Goal: Check status: Check status

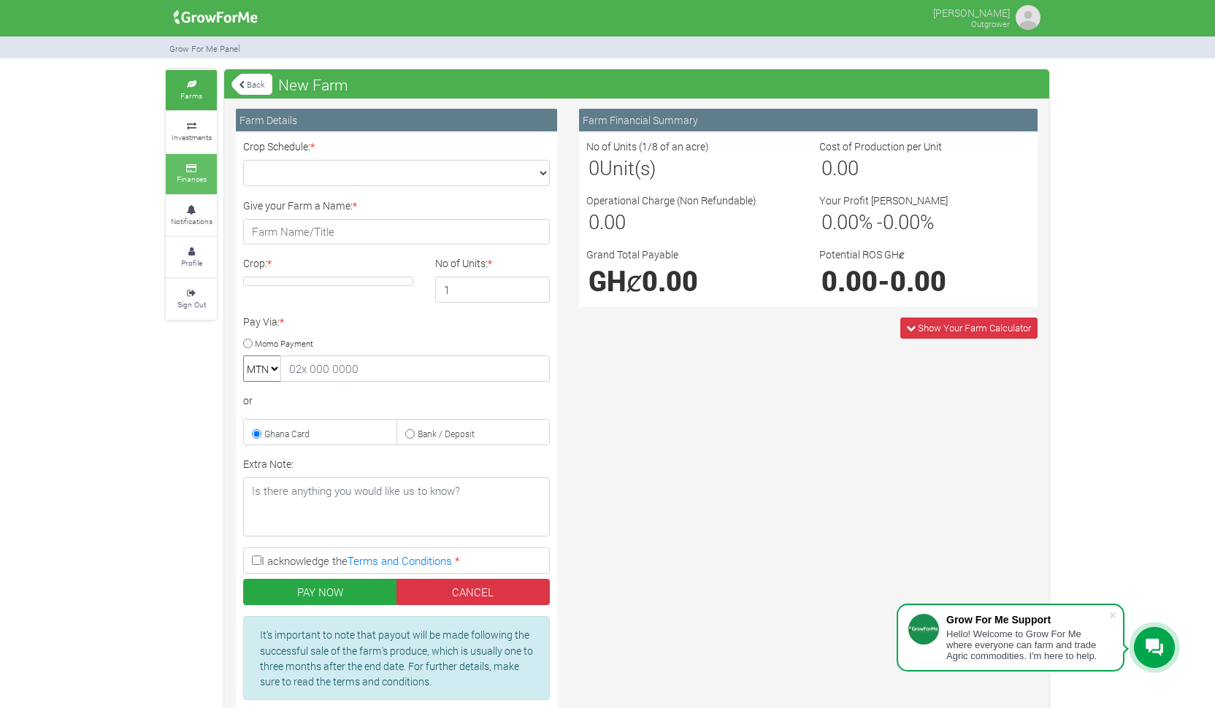
click at [206, 174] on small "Finances" at bounding box center [192, 179] width 30 height 10
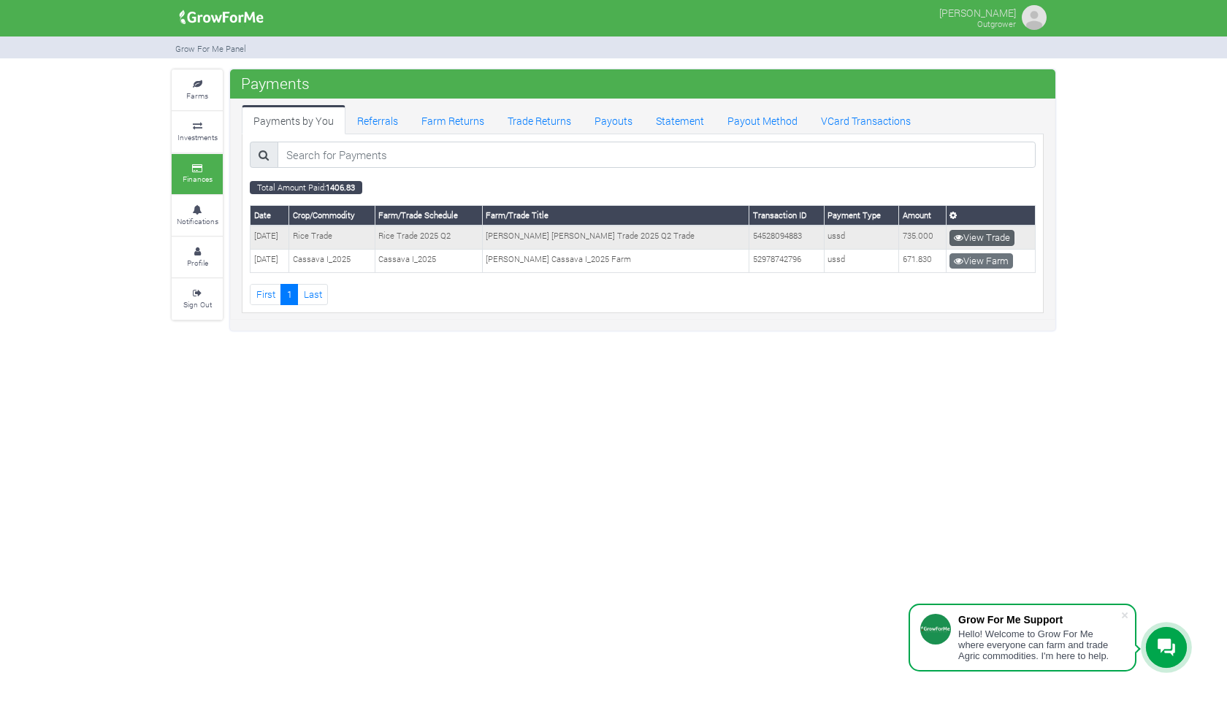
click at [987, 237] on link "View Trade" at bounding box center [981, 238] width 65 height 16
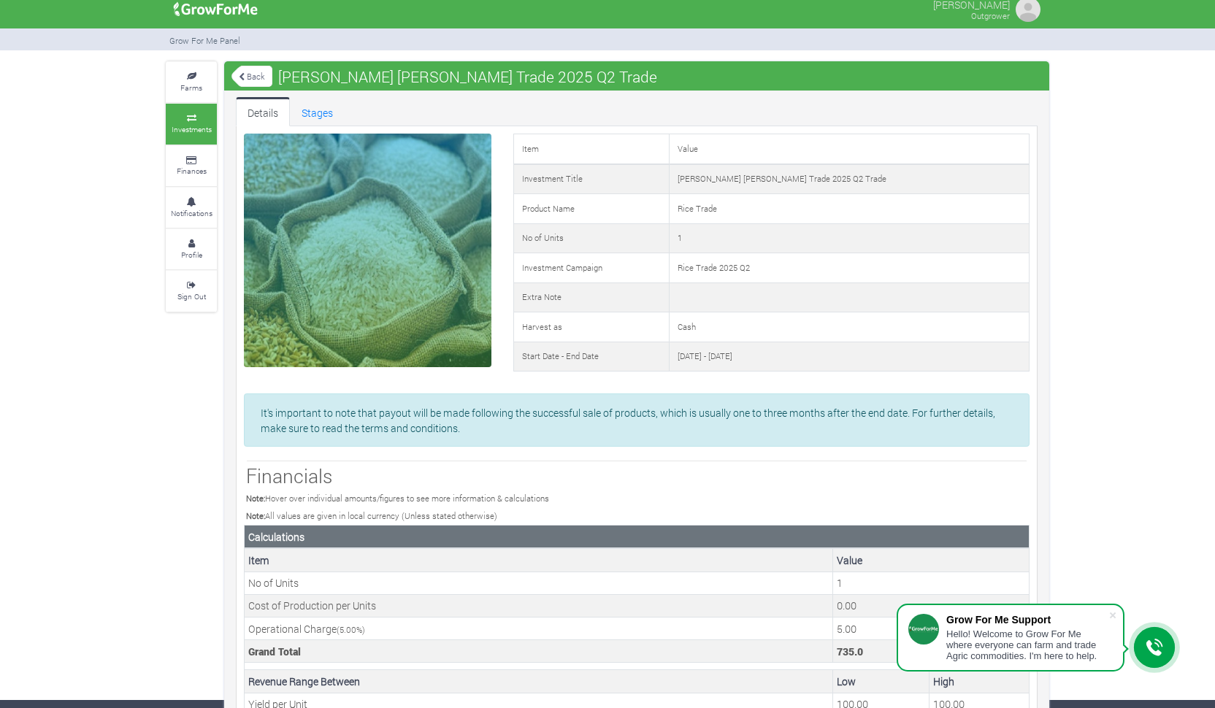
scroll to position [9, 0]
click at [331, 110] on link "Stages" at bounding box center [317, 110] width 55 height 29
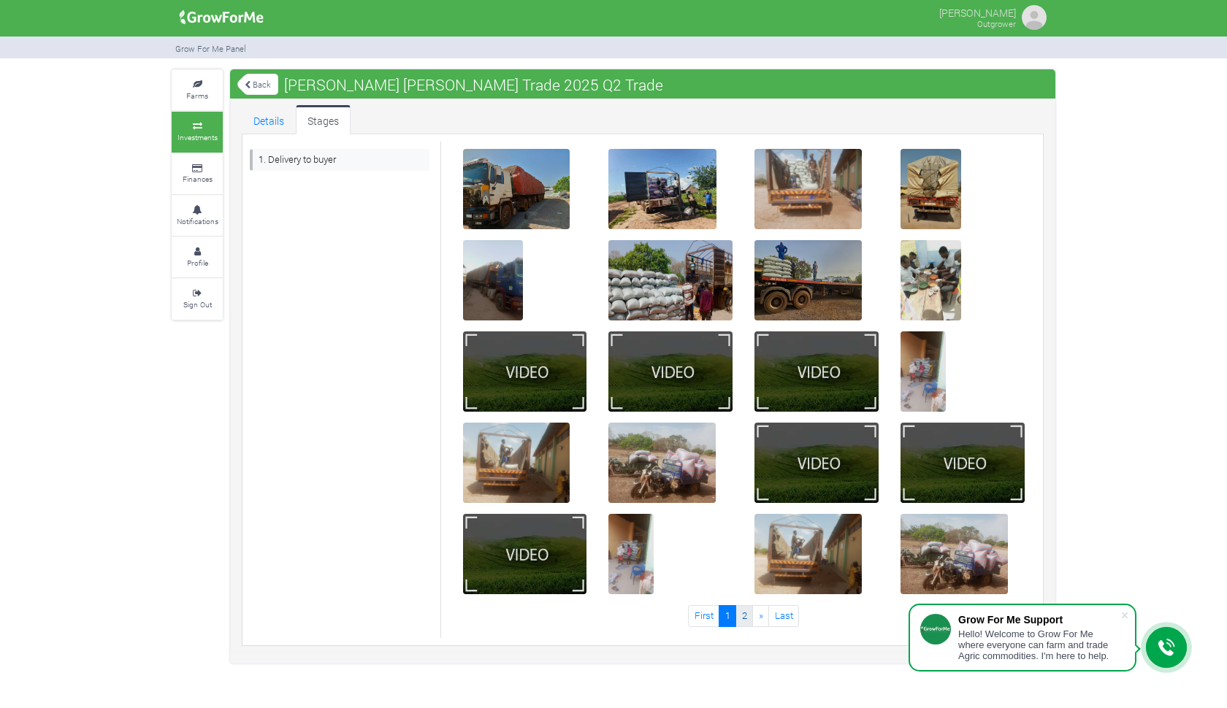
click at [748, 618] on link "2" at bounding box center [744, 615] width 18 height 21
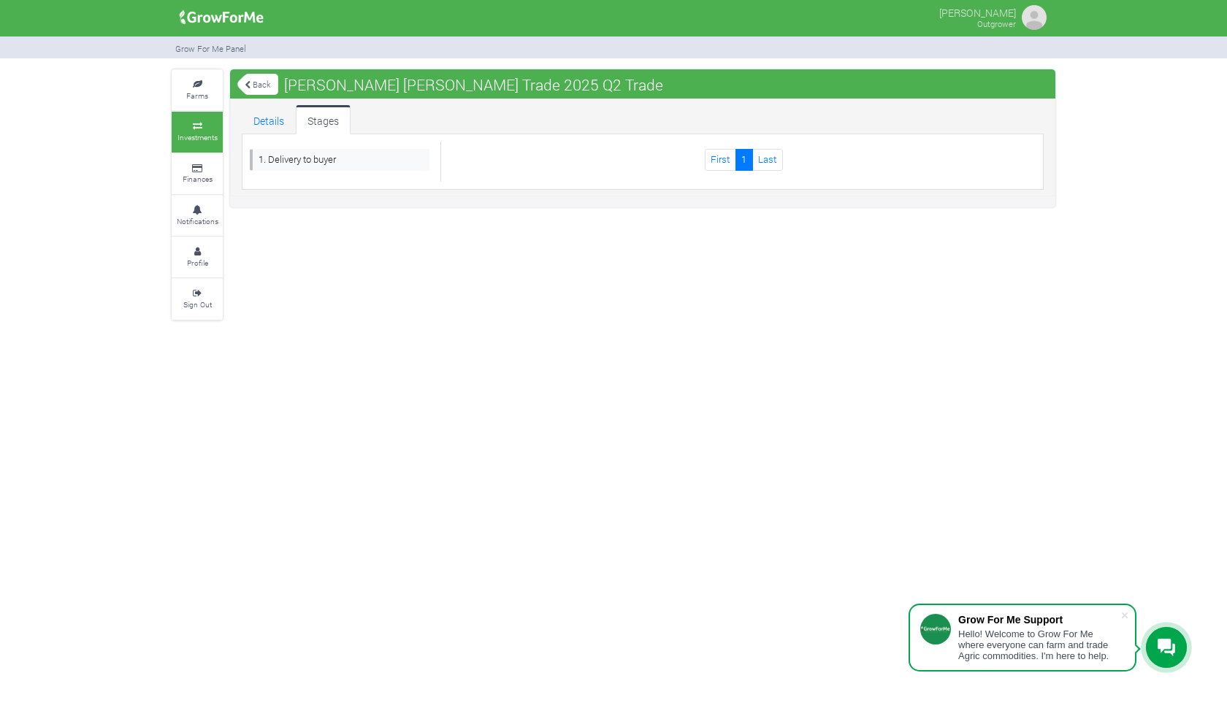
click at [262, 83] on link "Back" at bounding box center [257, 84] width 41 height 24
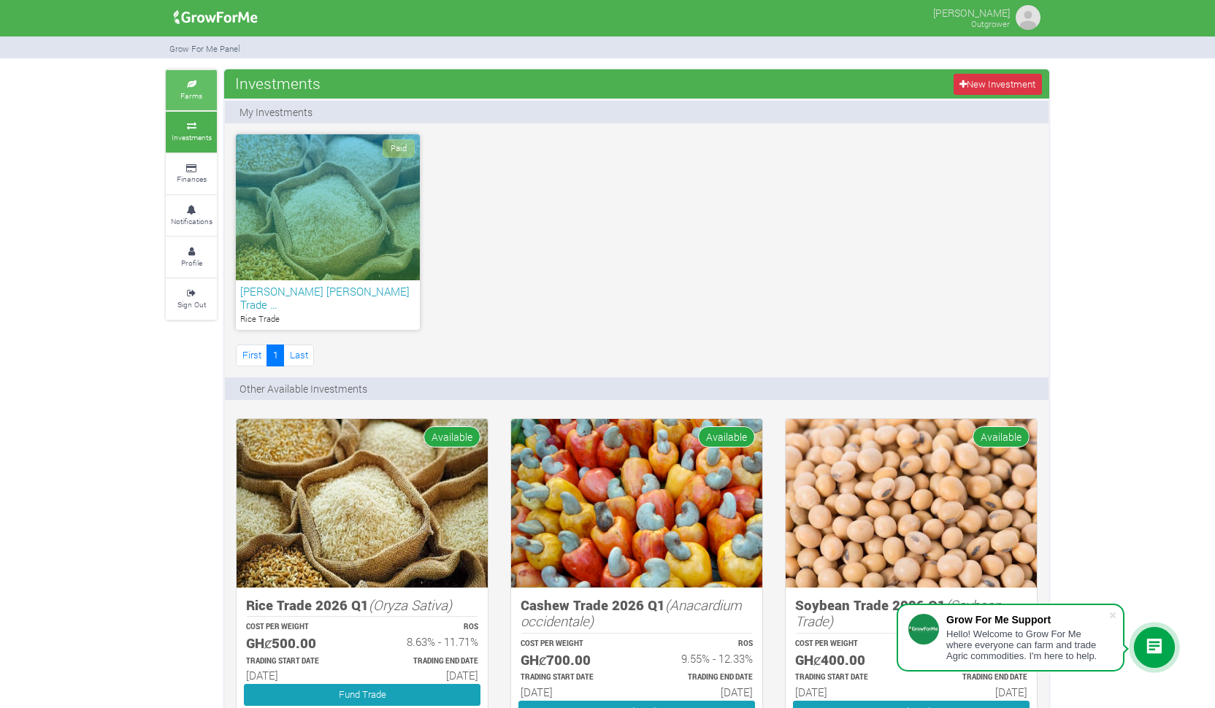
click at [204, 85] on icon at bounding box center [191, 84] width 44 height 7
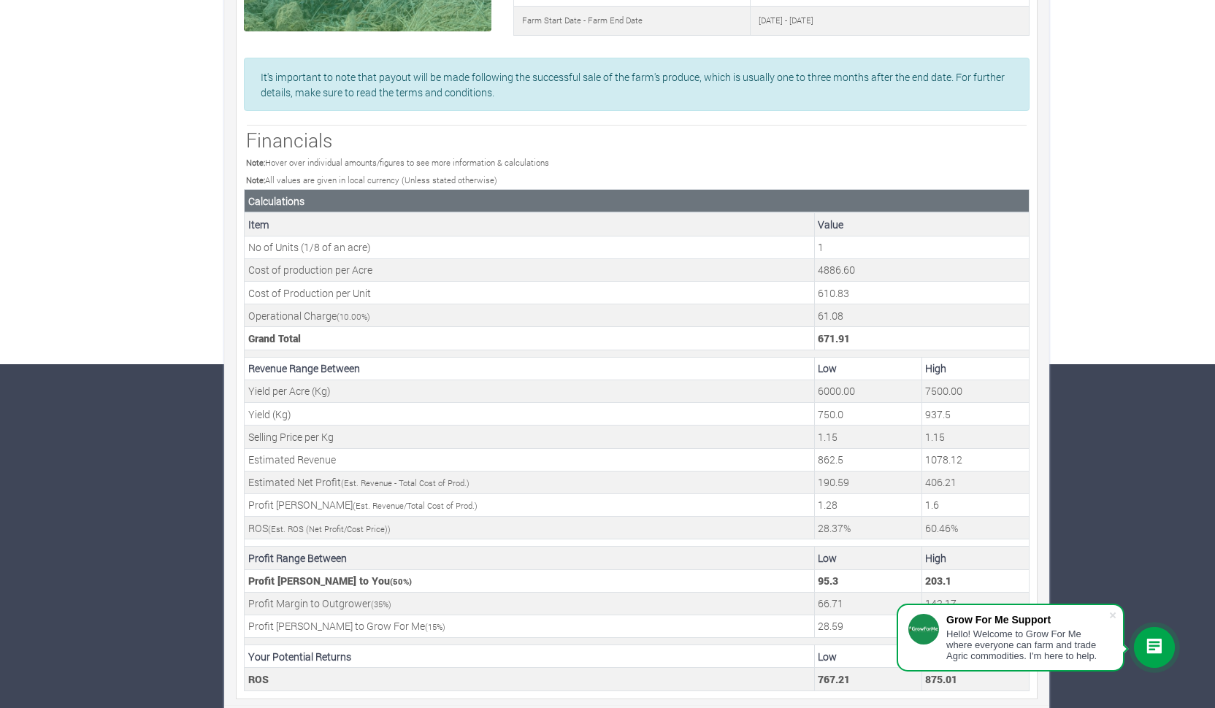
scroll to position [342, 0]
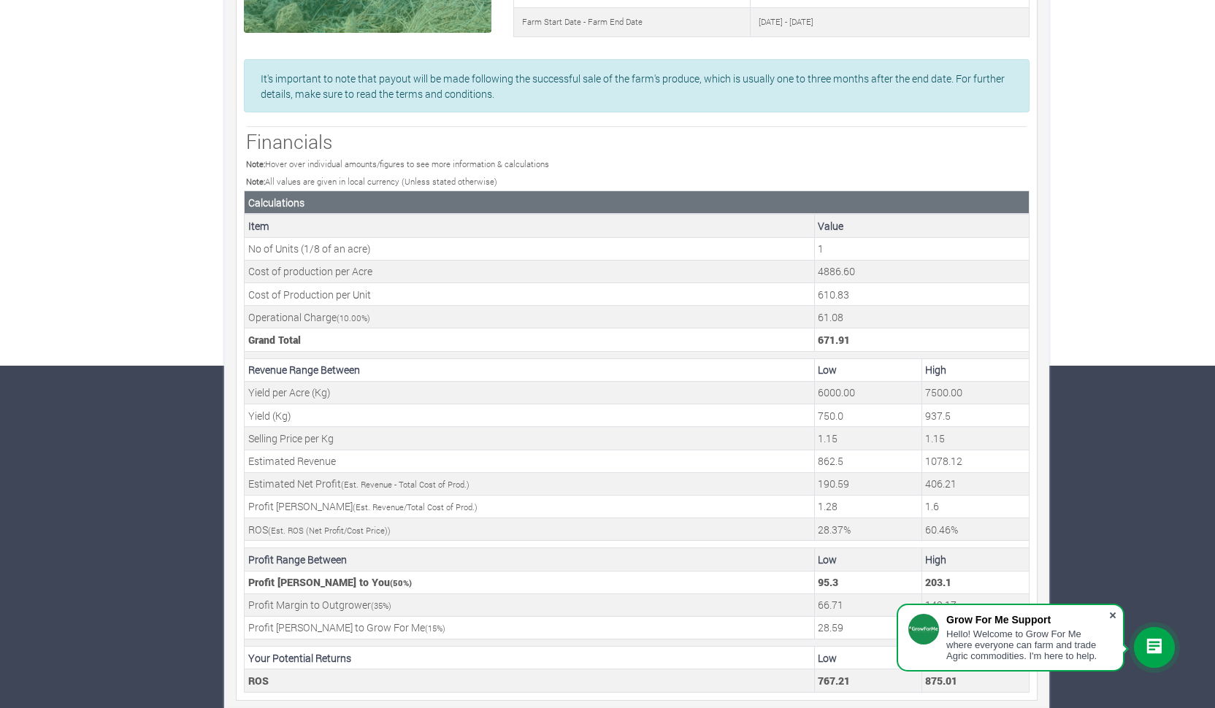
click at [1111, 613] on span at bounding box center [1113, 615] width 15 height 15
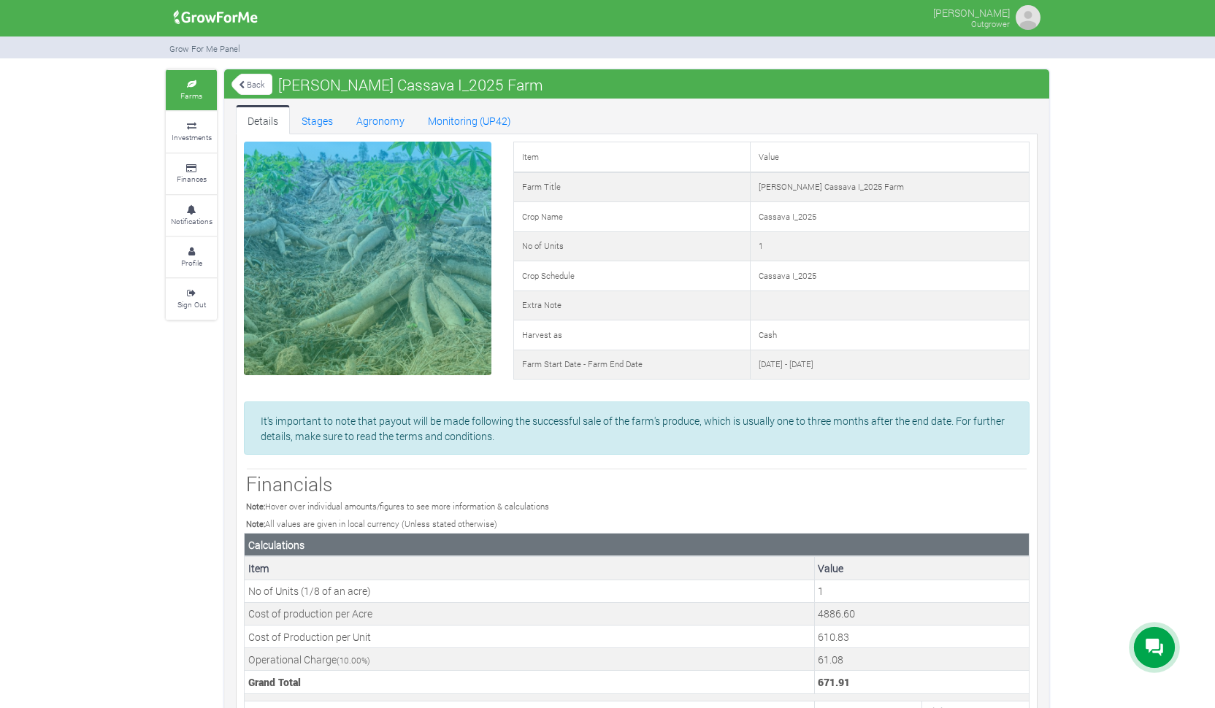
scroll to position [0, 0]
click at [475, 299] on div at bounding box center [368, 259] width 248 height 234
click at [250, 87] on link "Back" at bounding box center [251, 84] width 41 height 24
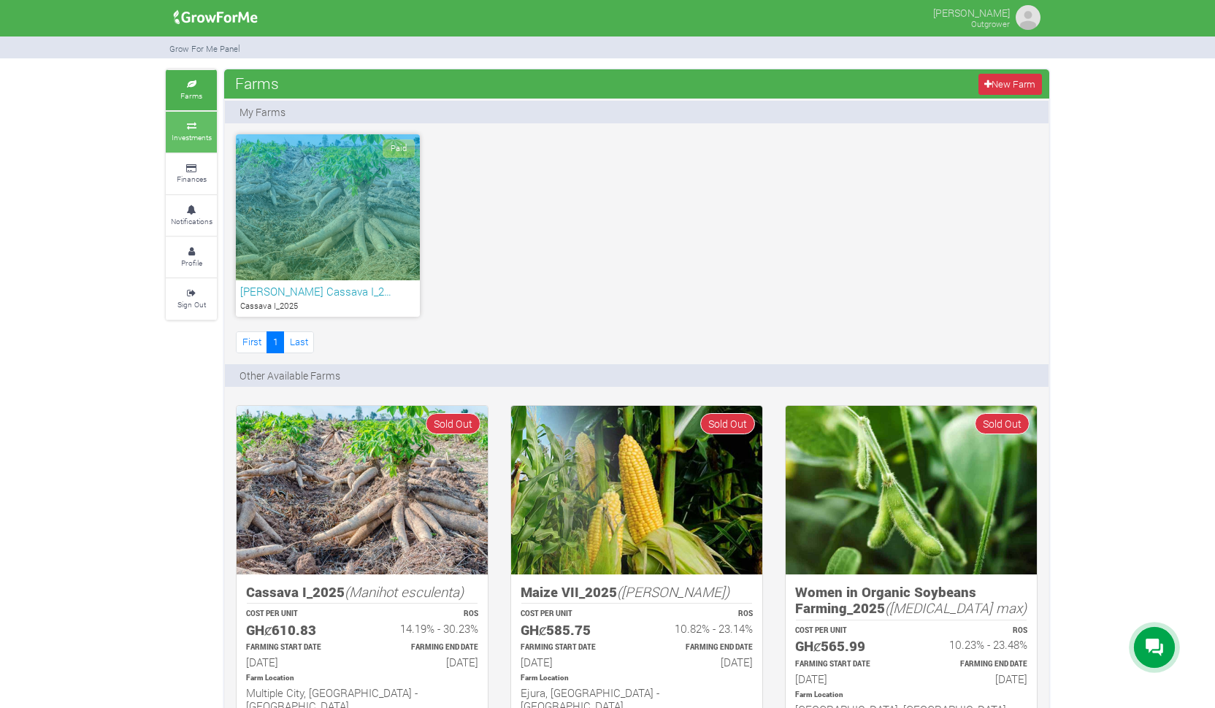
click at [194, 117] on link "Investments" at bounding box center [191, 132] width 51 height 40
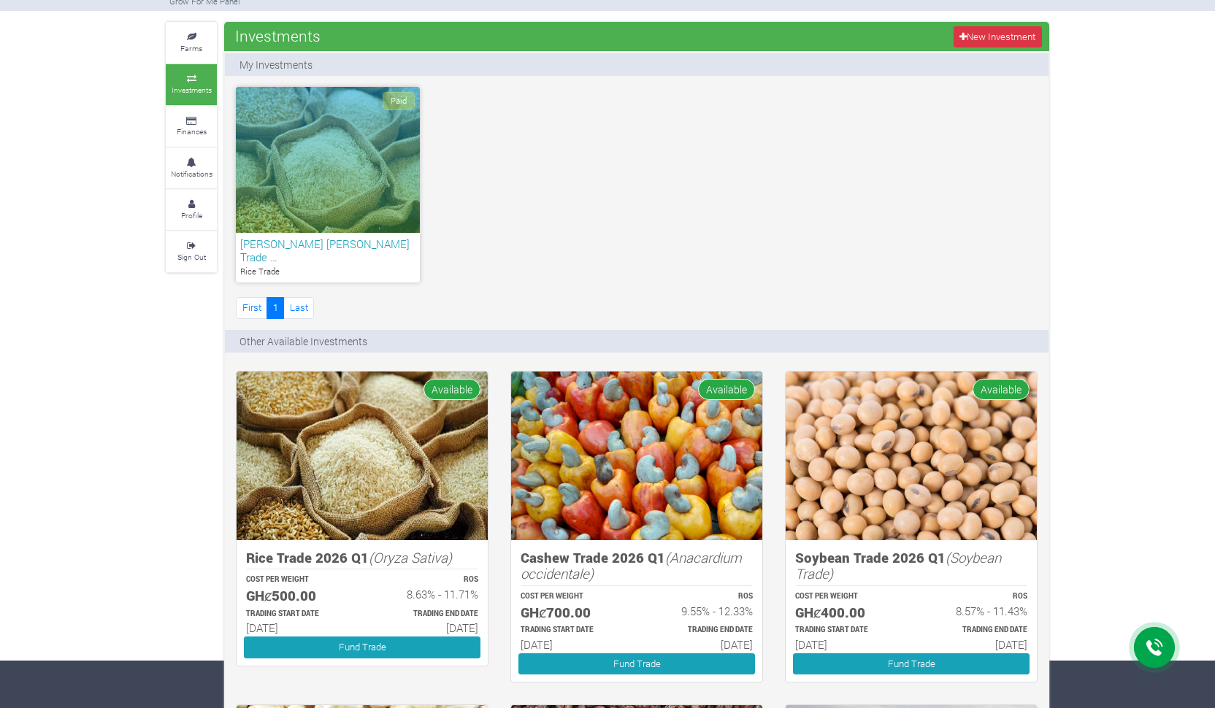
scroll to position [49, 0]
